Goal: Use online tool/utility: Utilize a website feature to perform a specific function

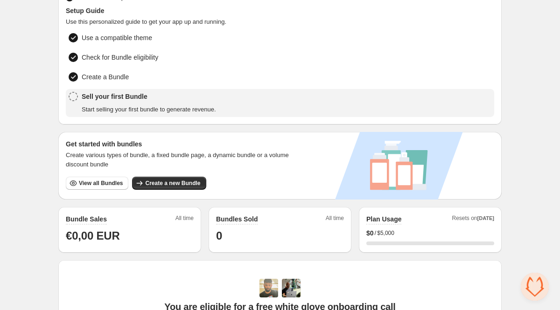
scroll to position [8, 0]
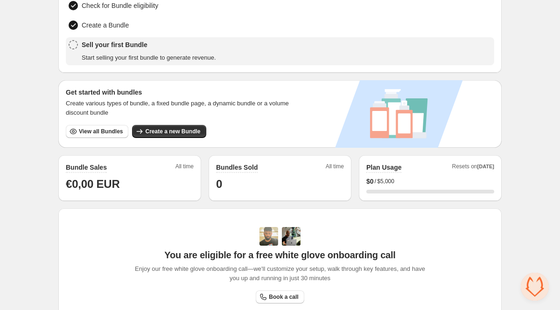
scroll to position [118, 0]
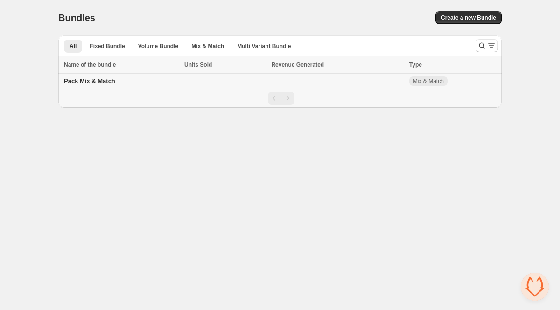
click at [97, 82] on span "Pack Mix & Match" at bounding box center [89, 80] width 51 height 7
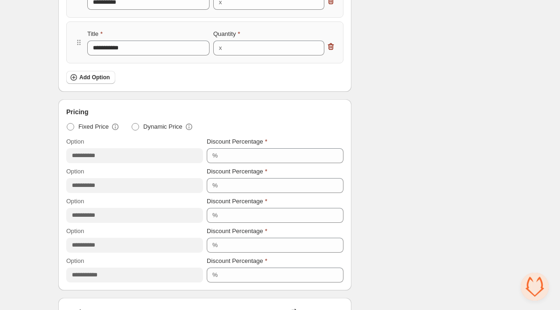
scroll to position [373, 0]
